Goal: Find specific page/section: Find specific page/section

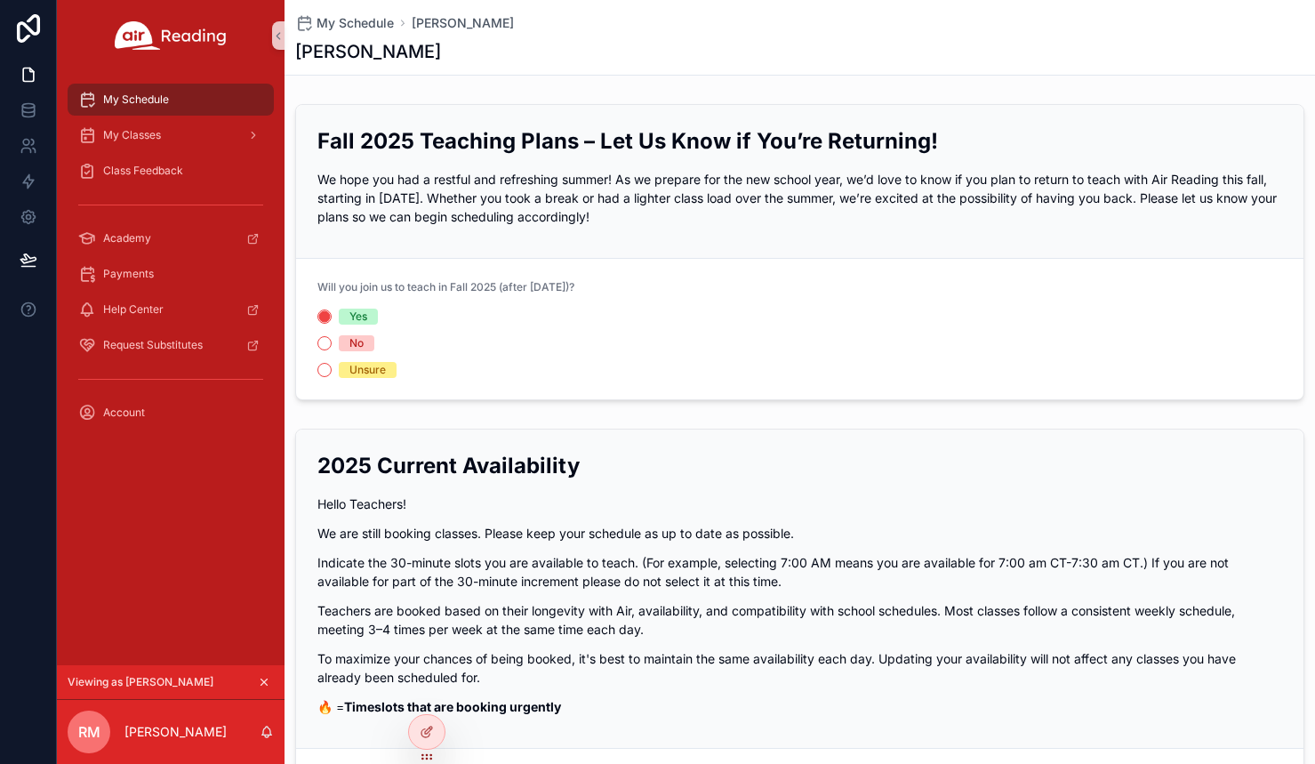
click at [265, 685] on icon "scrollable content" at bounding box center [264, 682] width 12 height 12
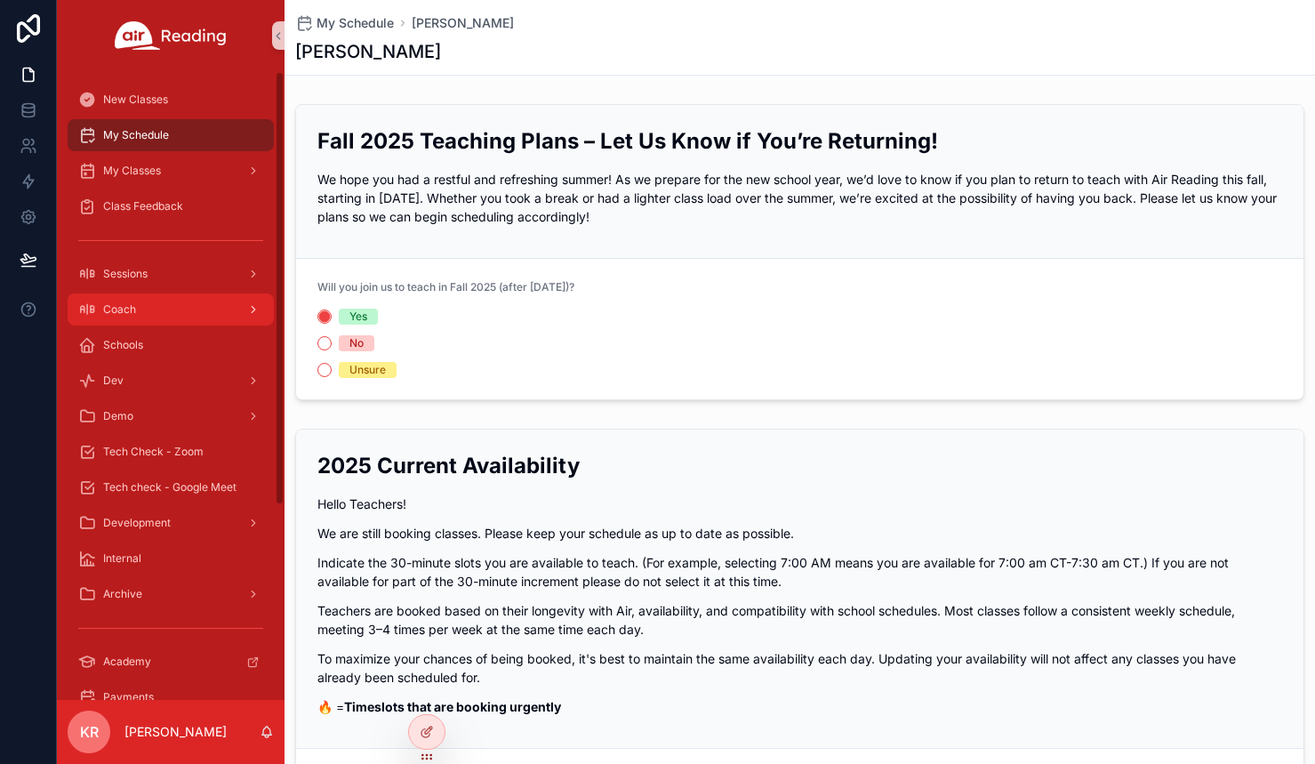
click at [156, 298] on div "Coach" at bounding box center [170, 309] width 185 height 28
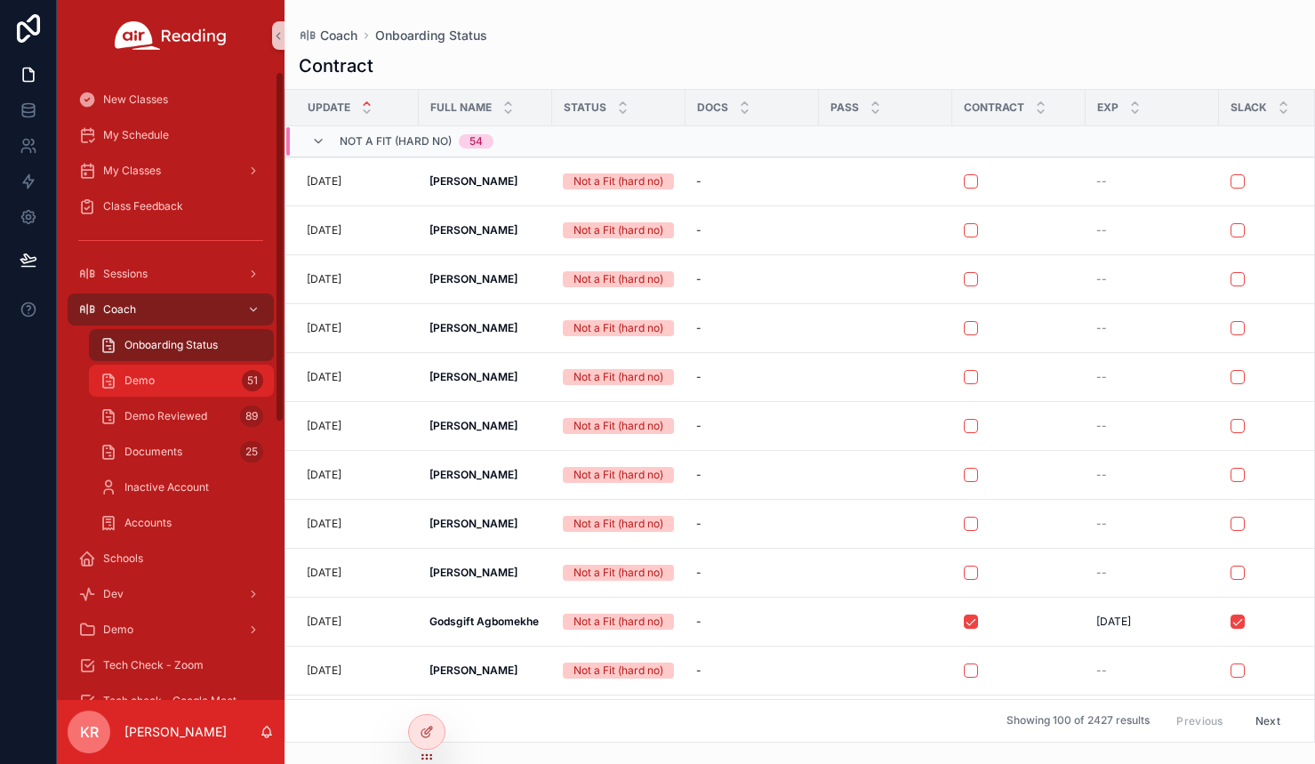
click at [170, 386] on div "Demo 51" at bounding box center [182, 380] width 164 height 28
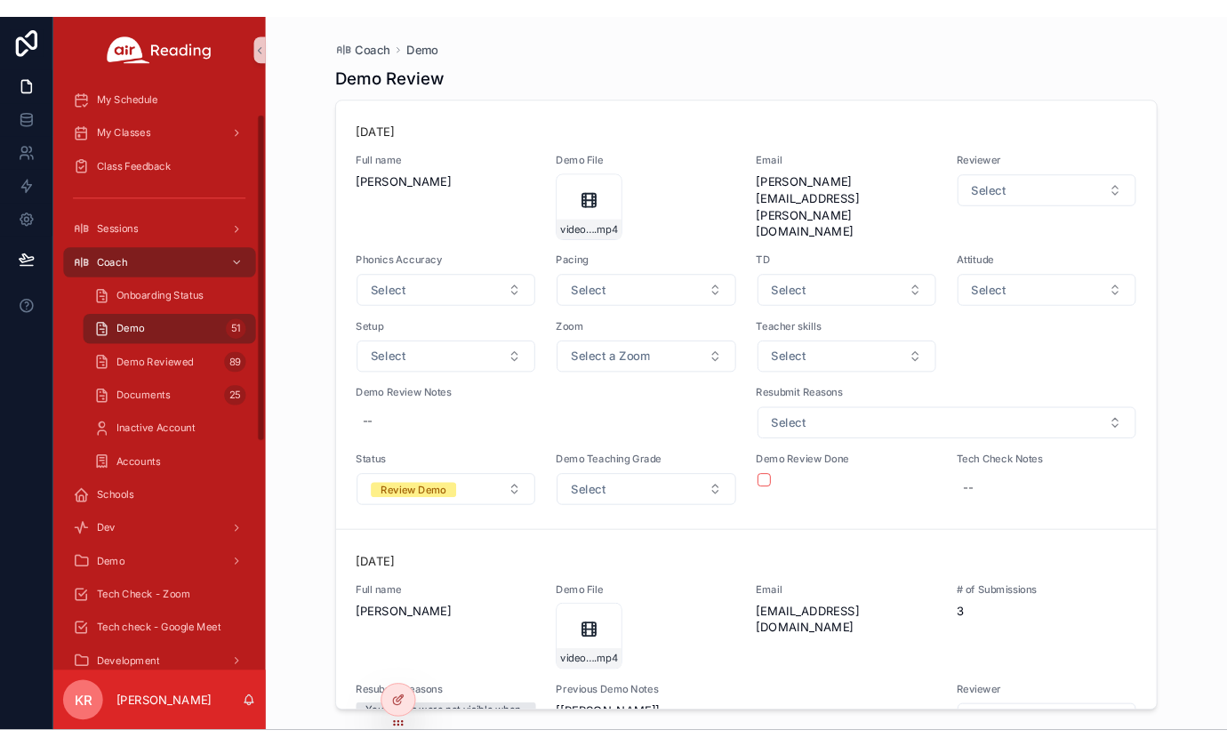
scroll to position [89, 0]
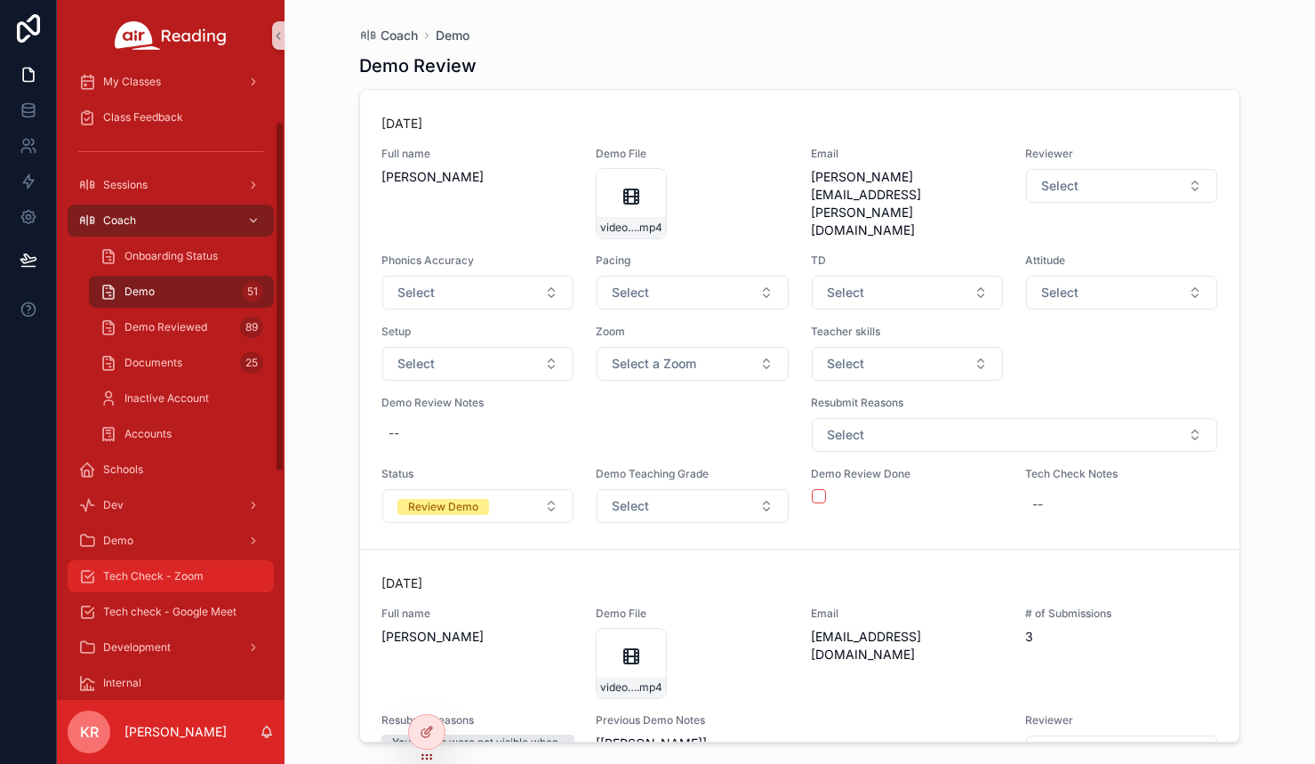
click at [150, 577] on span "Tech Check - Zoom" at bounding box center [153, 576] width 100 height 14
